Goal: Task Accomplishment & Management: Manage account settings

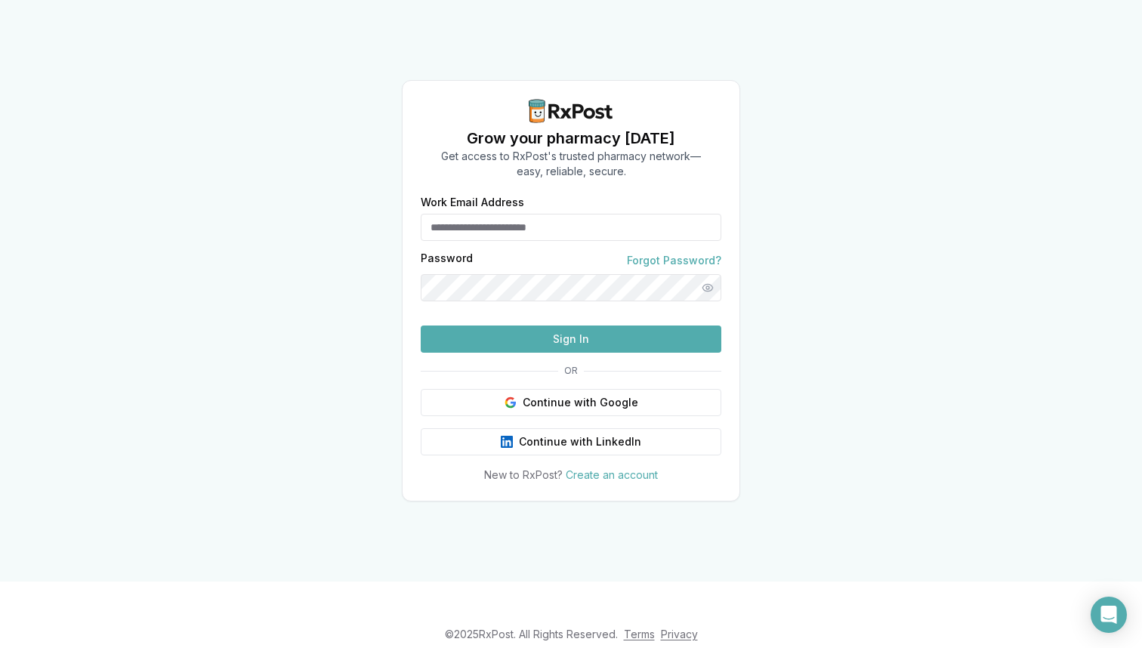
type input "**********"
click at [571, 353] on button "Sign In" at bounding box center [571, 339] width 301 height 27
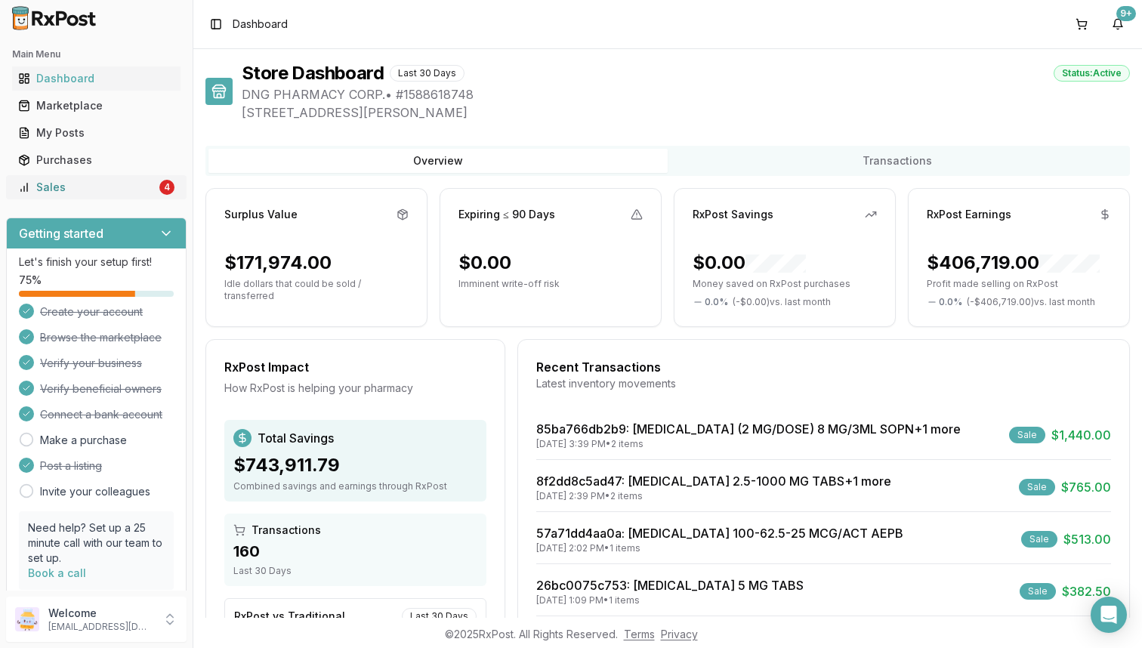
click at [114, 179] on link "Sales 4" at bounding box center [96, 187] width 169 height 27
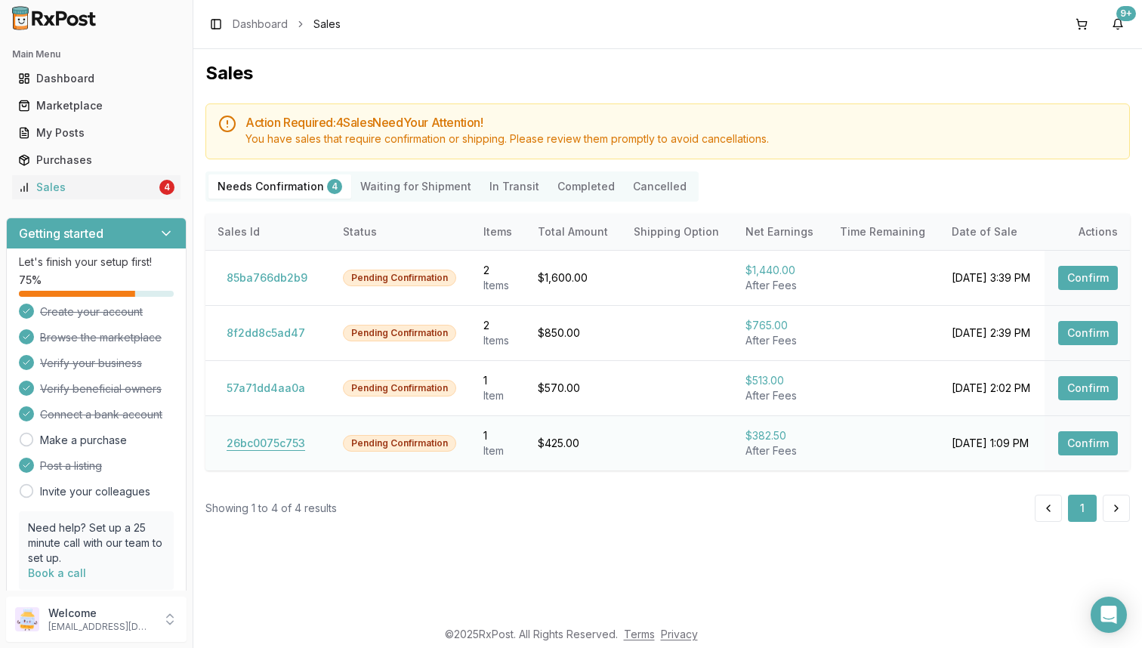
click at [266, 443] on button "26bc0075c753" at bounding box center [266, 443] width 97 height 24
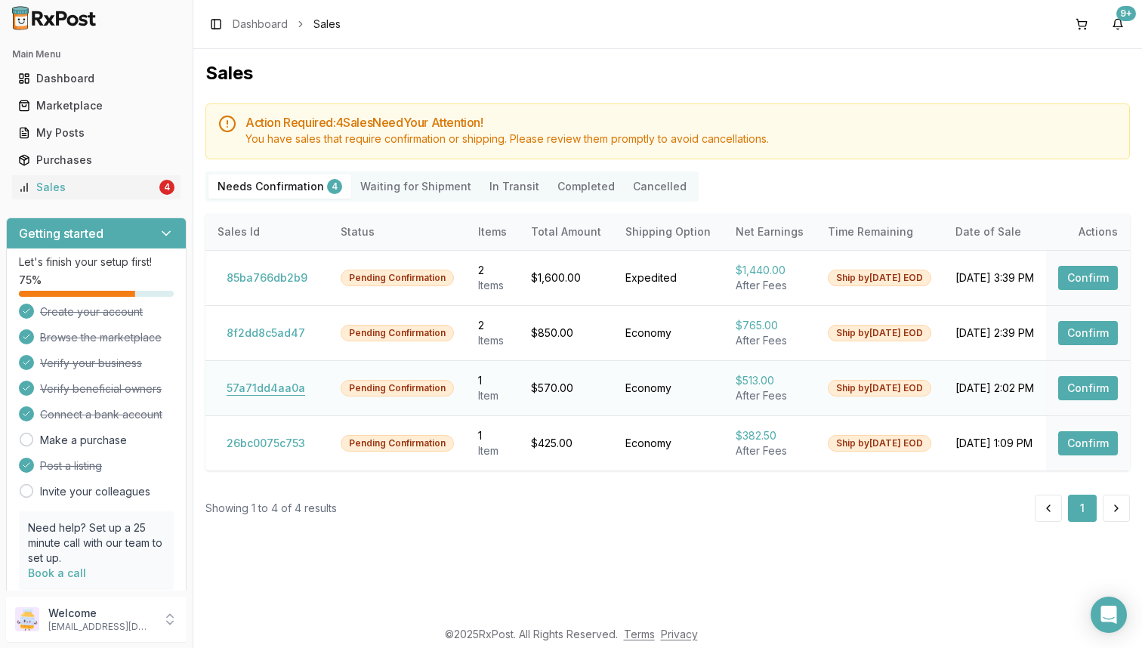
click at [284, 397] on button "57a71dd4aa0a" at bounding box center [266, 388] width 97 height 24
click at [297, 336] on button "8f2dd8c5ad47" at bounding box center [266, 333] width 97 height 24
click at [270, 267] on button "85ba766db2b9" at bounding box center [267, 278] width 99 height 24
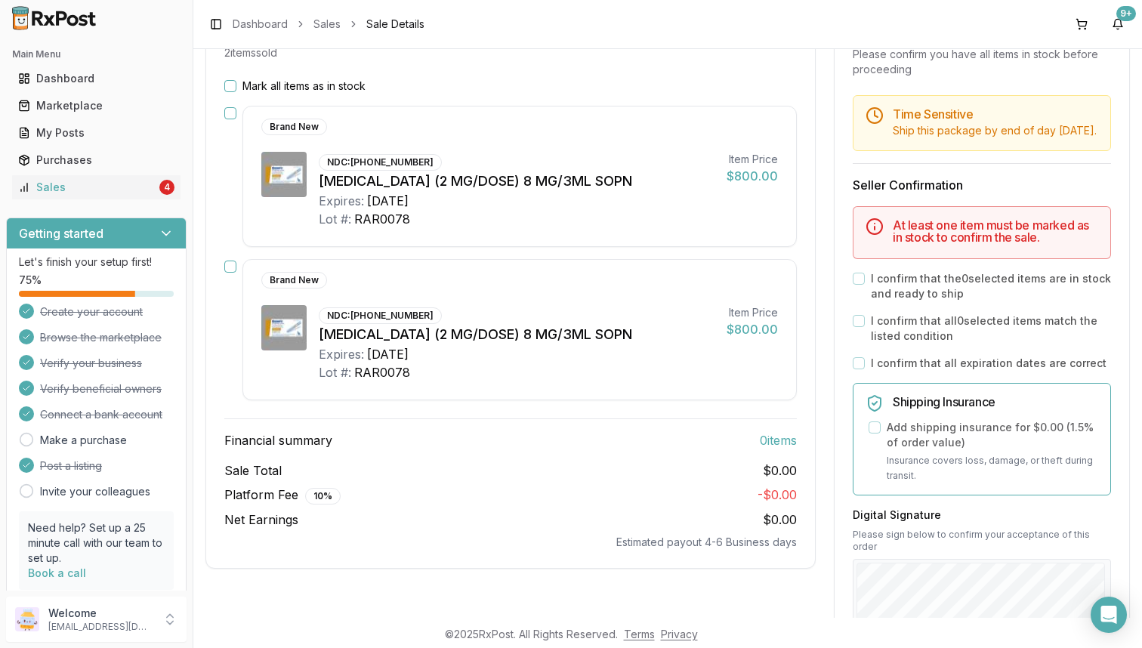
scroll to position [184, 0]
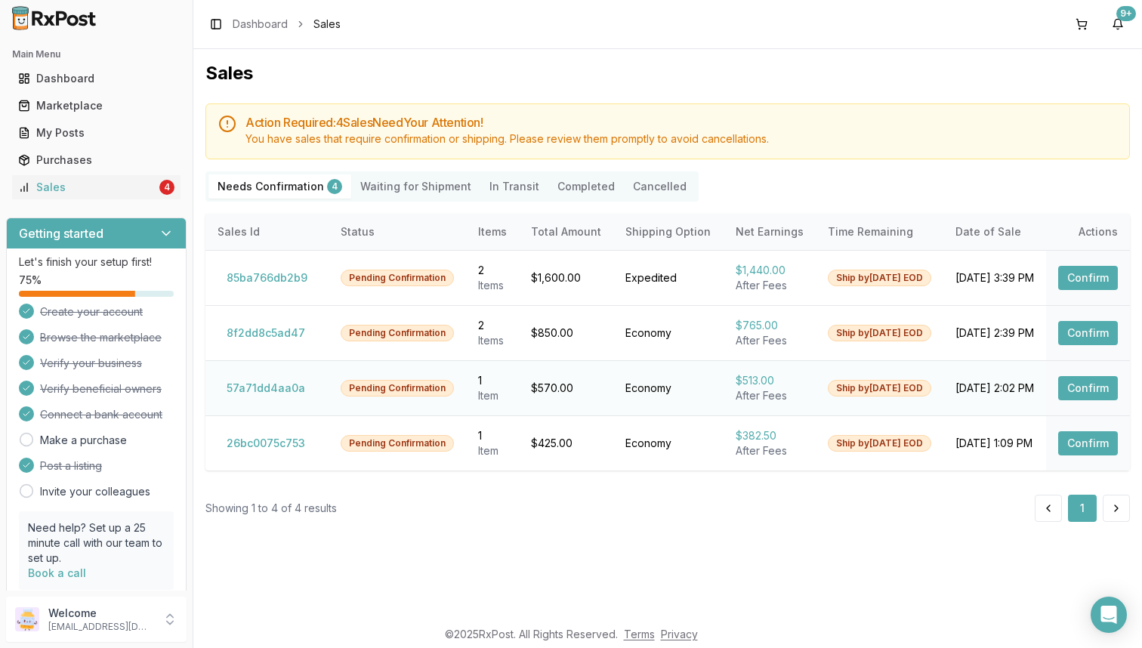
click at [274, 401] on td "57a71dd4aa0a" at bounding box center [267, 387] width 123 height 55
click at [275, 387] on button "57a71dd4aa0a" at bounding box center [266, 388] width 97 height 24
click at [295, 454] on button "26bc0075c753" at bounding box center [266, 443] width 97 height 24
click at [285, 378] on button "57a71dd4aa0a" at bounding box center [266, 388] width 97 height 24
click at [284, 327] on button "8f2dd8c5ad47" at bounding box center [266, 333] width 97 height 24
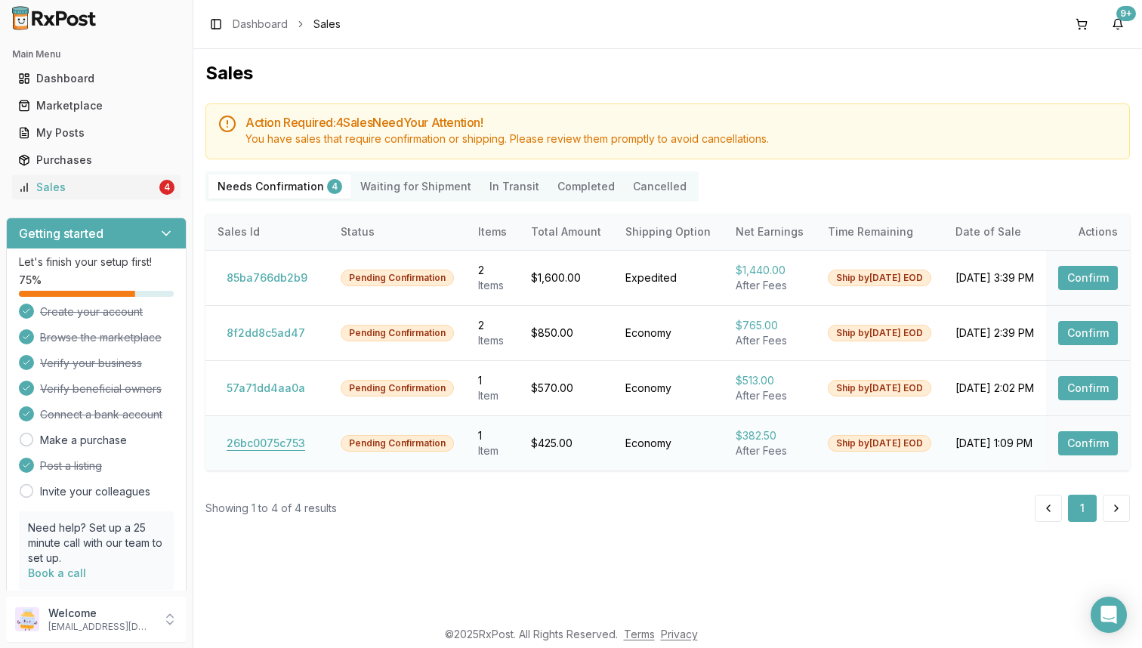
click at [257, 441] on button "26bc0075c753" at bounding box center [266, 443] width 97 height 24
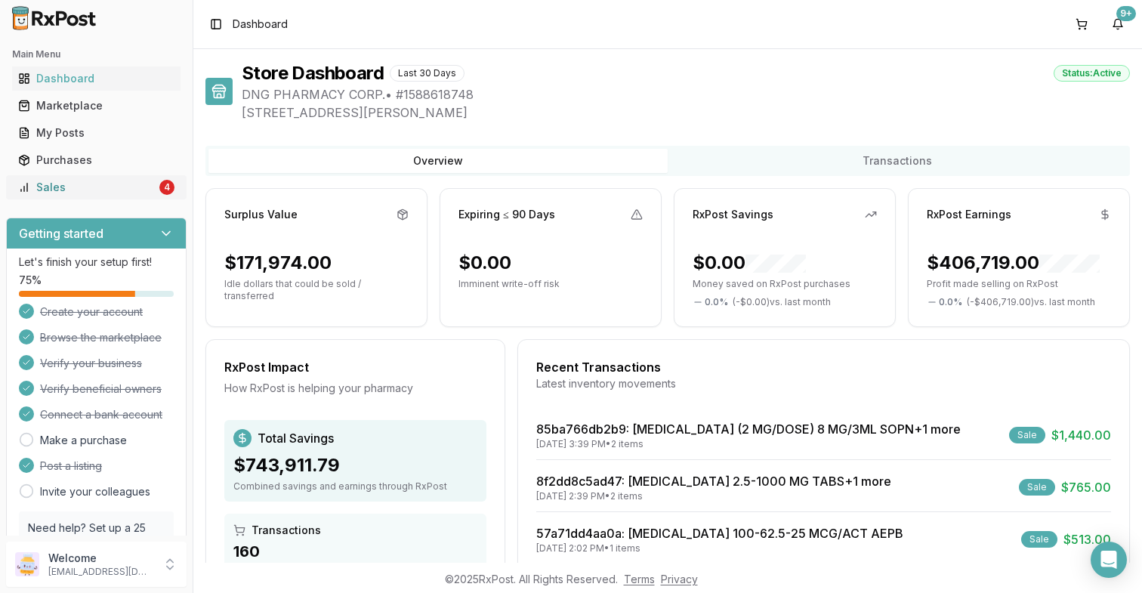
click at [159, 188] on div "4" at bounding box center [166, 187] width 15 height 15
click at [115, 193] on div "Sales" at bounding box center [87, 187] width 138 height 15
click at [113, 195] on link "Sales 4" at bounding box center [96, 187] width 169 height 27
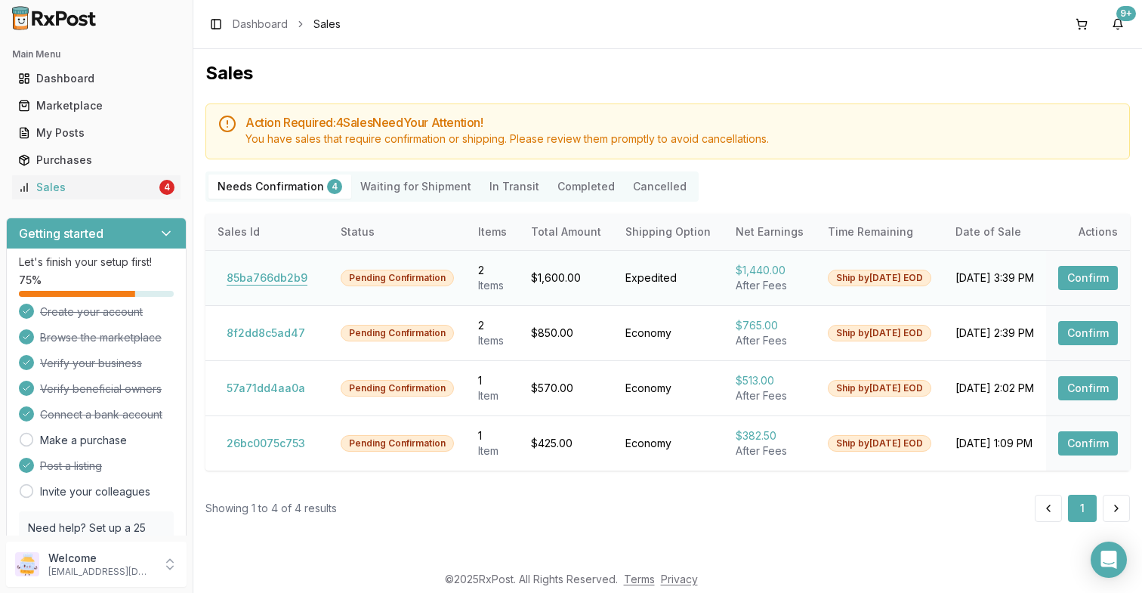
click at [283, 278] on button "85ba766db2b9" at bounding box center [267, 278] width 99 height 24
click at [276, 325] on button "8f2dd8c5ad47" at bounding box center [266, 333] width 97 height 24
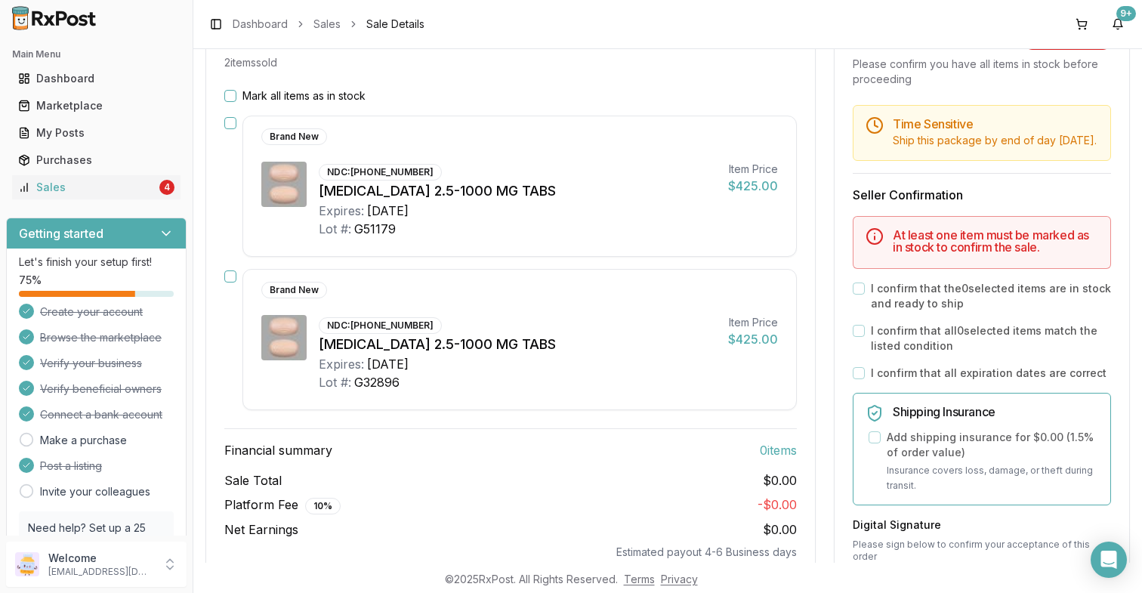
scroll to position [177, 0]
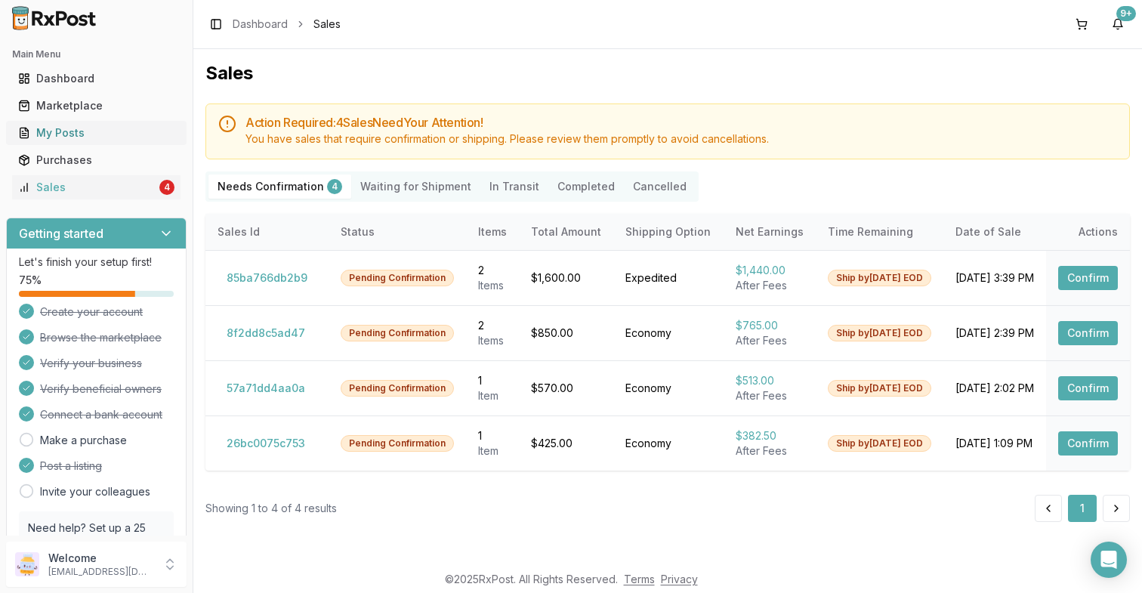
click at [80, 132] on div "My Posts" at bounding box center [96, 132] width 156 height 15
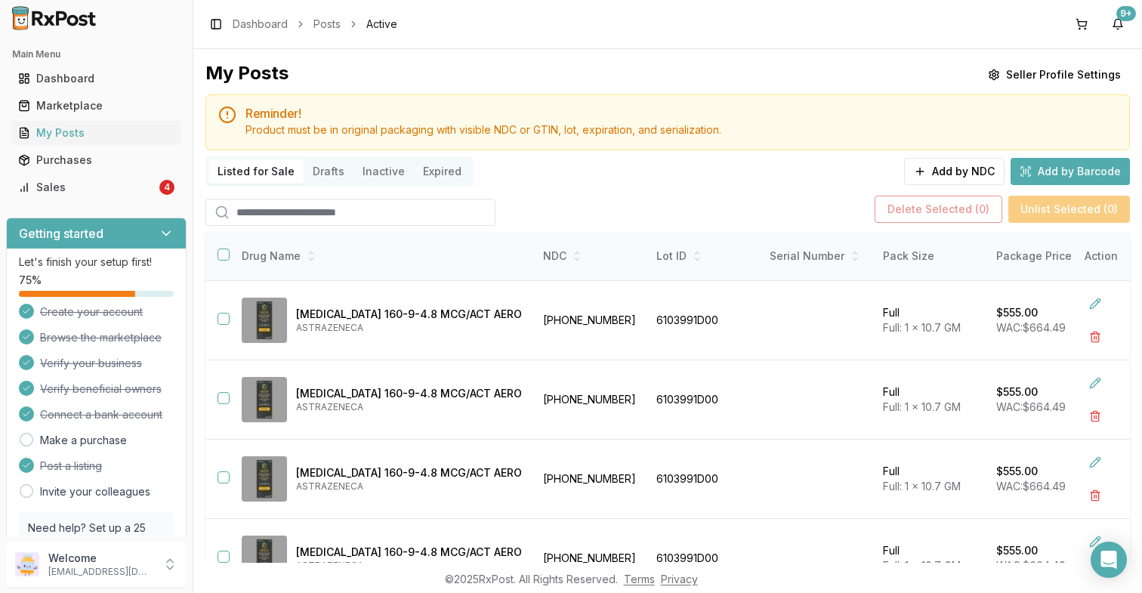
click at [326, 190] on div "My Posts Seller Profile Settings Reminder! Product must be in original packagin…" at bounding box center [668, 371] width 925 height 620
click at [329, 209] on input "search" at bounding box center [351, 212] width 290 height 27
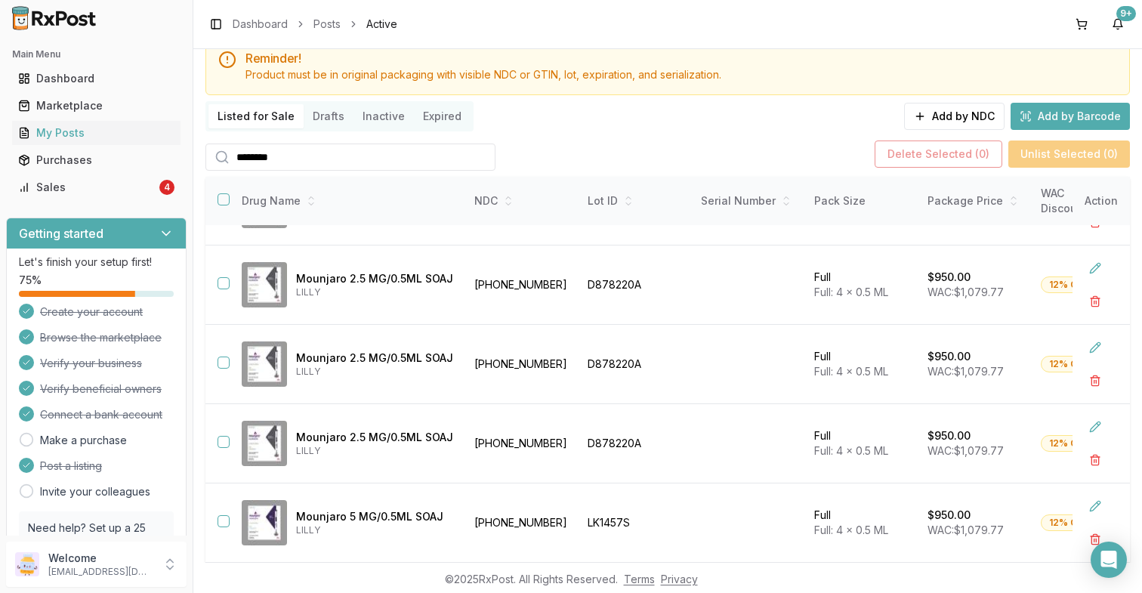
scroll to position [143, 0]
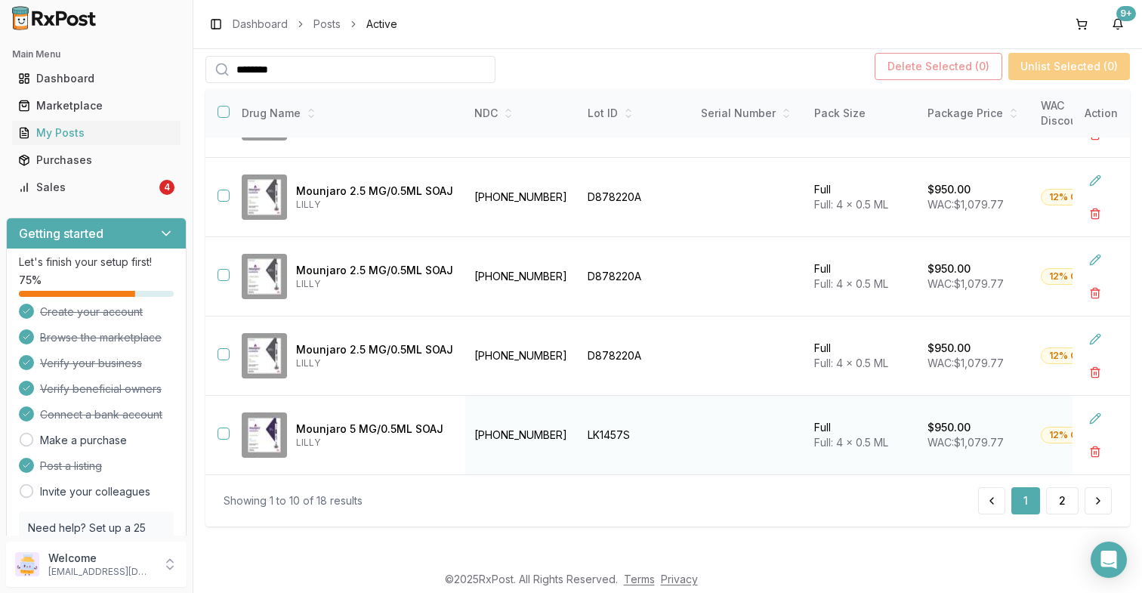
type input "********"
click at [227, 434] on td at bounding box center [218, 435] width 24 height 79
click at [218, 430] on button "button" at bounding box center [224, 434] width 12 height 12
click at [1085, 449] on button "button" at bounding box center [1095, 451] width 27 height 27
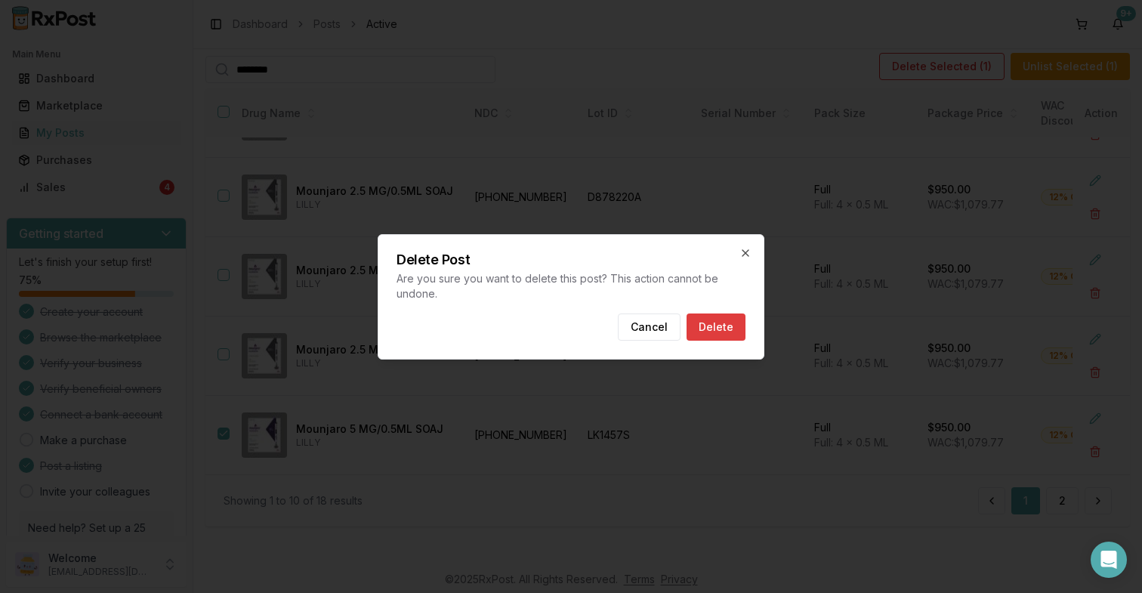
click at [729, 320] on button "Delete" at bounding box center [716, 327] width 59 height 27
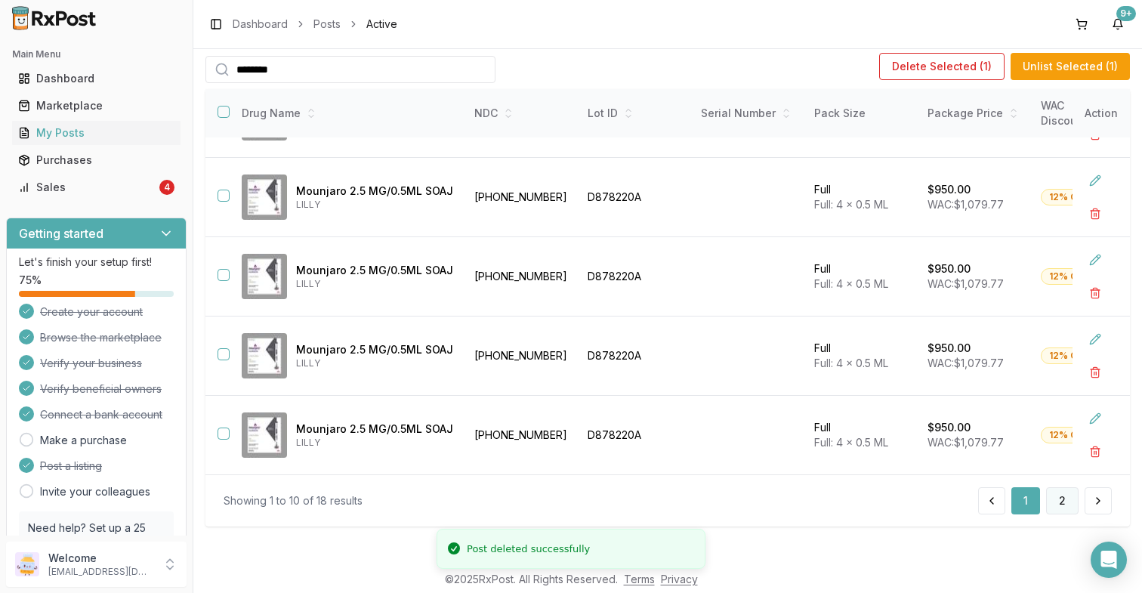
click at [1064, 504] on button "2" at bounding box center [1063, 500] width 32 height 27
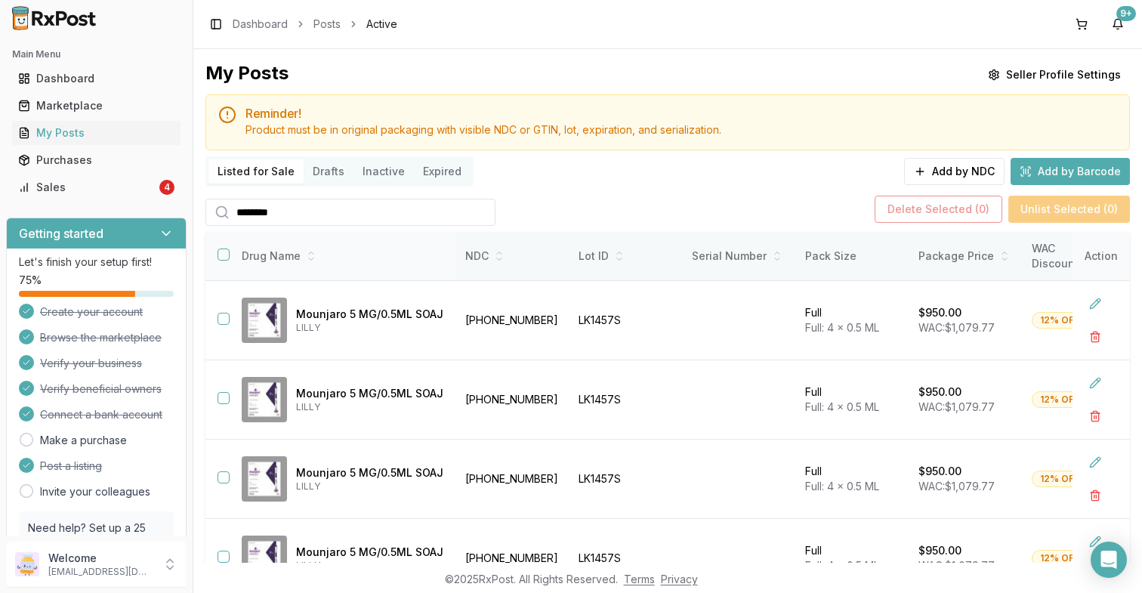
click at [225, 249] on button "button" at bounding box center [224, 255] width 12 height 12
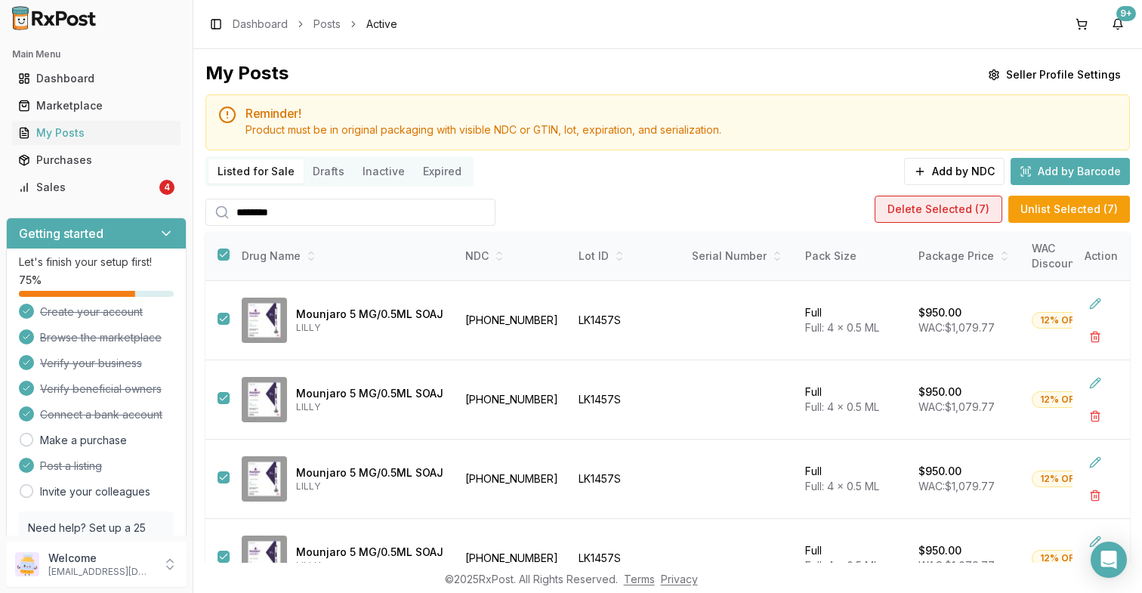
click at [958, 208] on button "Delete Selected ( 7 )" at bounding box center [939, 209] width 128 height 27
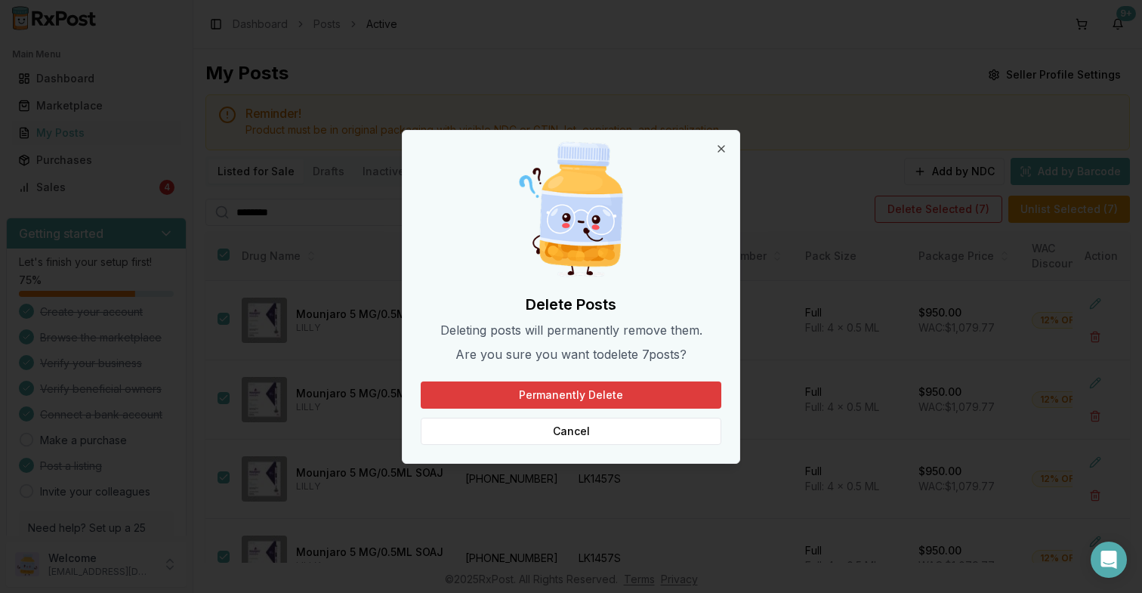
click at [550, 403] on button "Permanently Delete" at bounding box center [571, 395] width 301 height 27
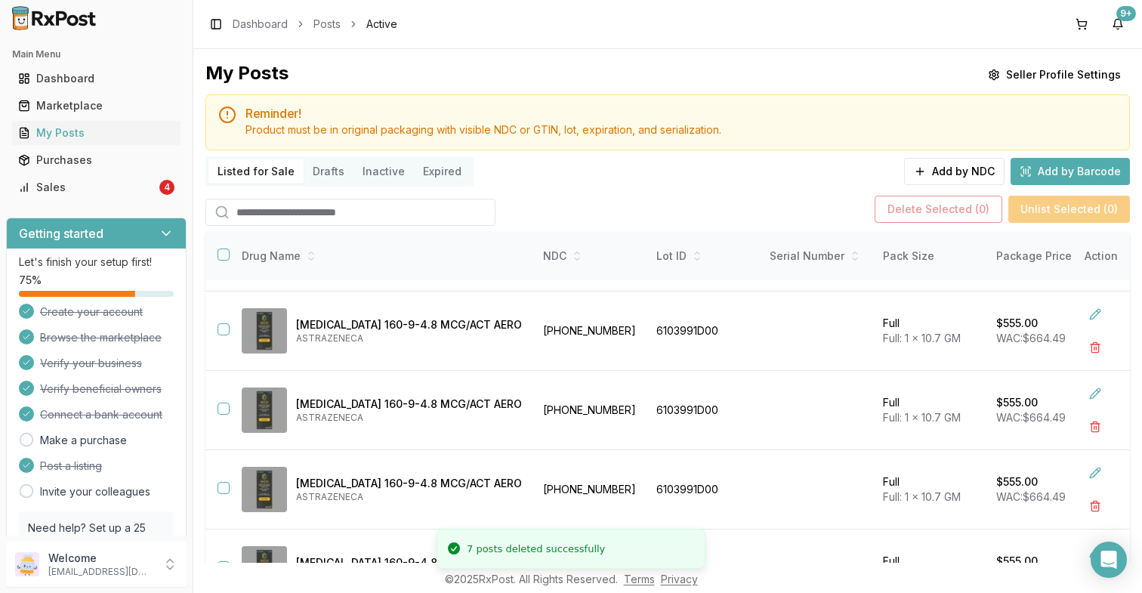
scroll to position [334, 0]
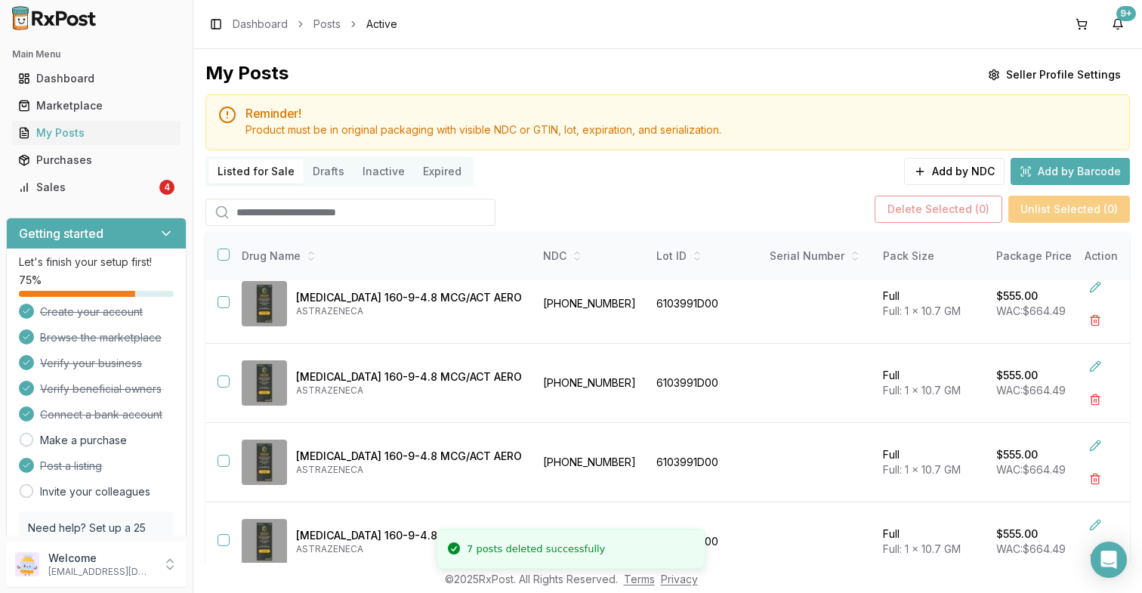
click at [413, 212] on input "search" at bounding box center [351, 212] width 290 height 27
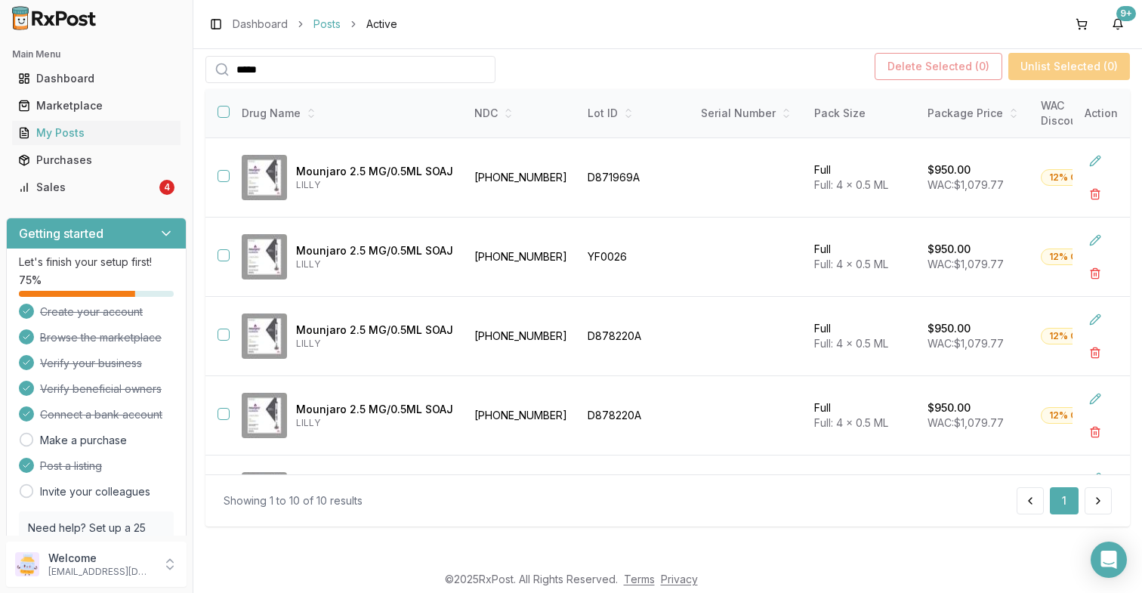
type input "*****"
